Goal: Navigation & Orientation: Find specific page/section

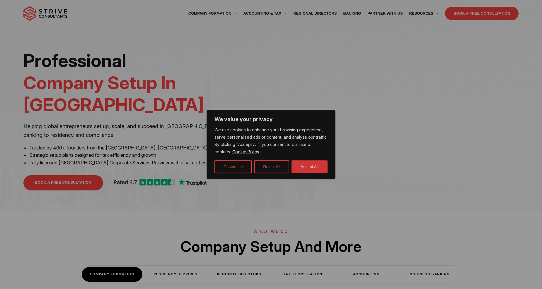
click at [306, 166] on button "Accept All" at bounding box center [309, 167] width 36 height 13
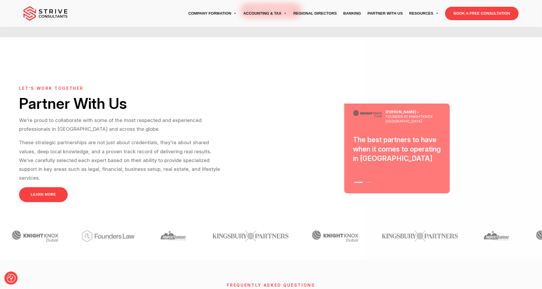
scroll to position [1599, 0]
